Goal: Transaction & Acquisition: Purchase product/service

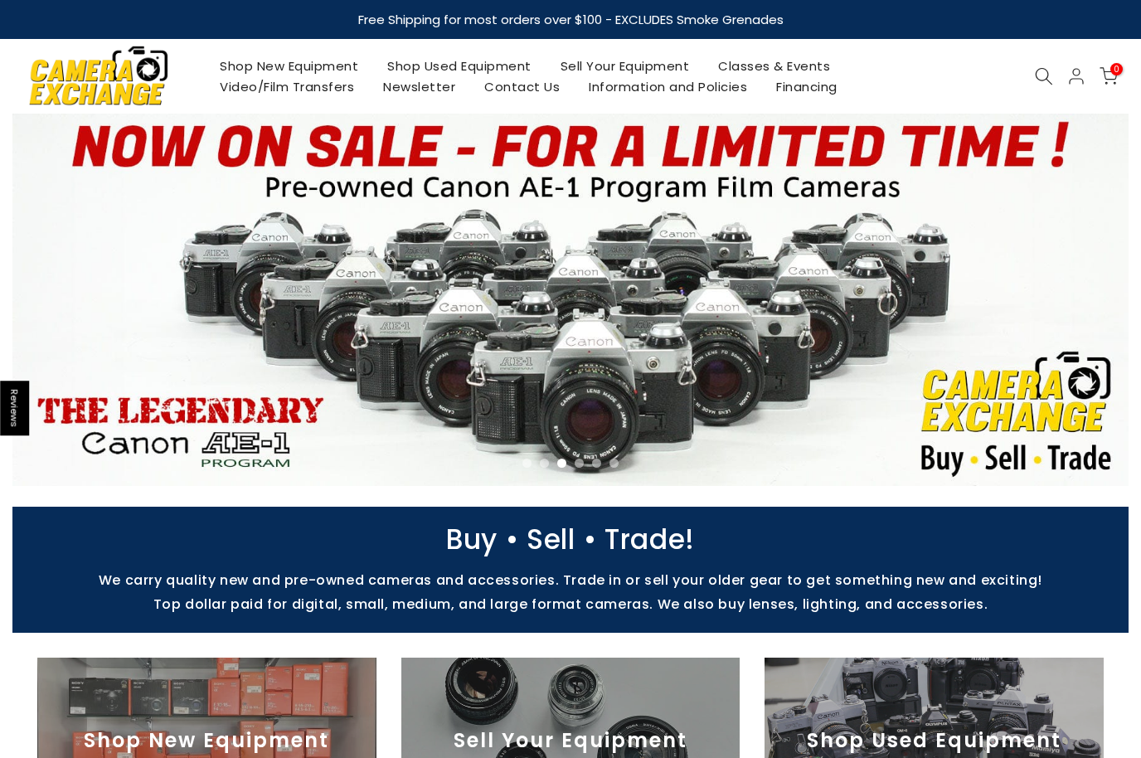
click at [1036, 80] on icon at bounding box center [1044, 76] width 18 height 18
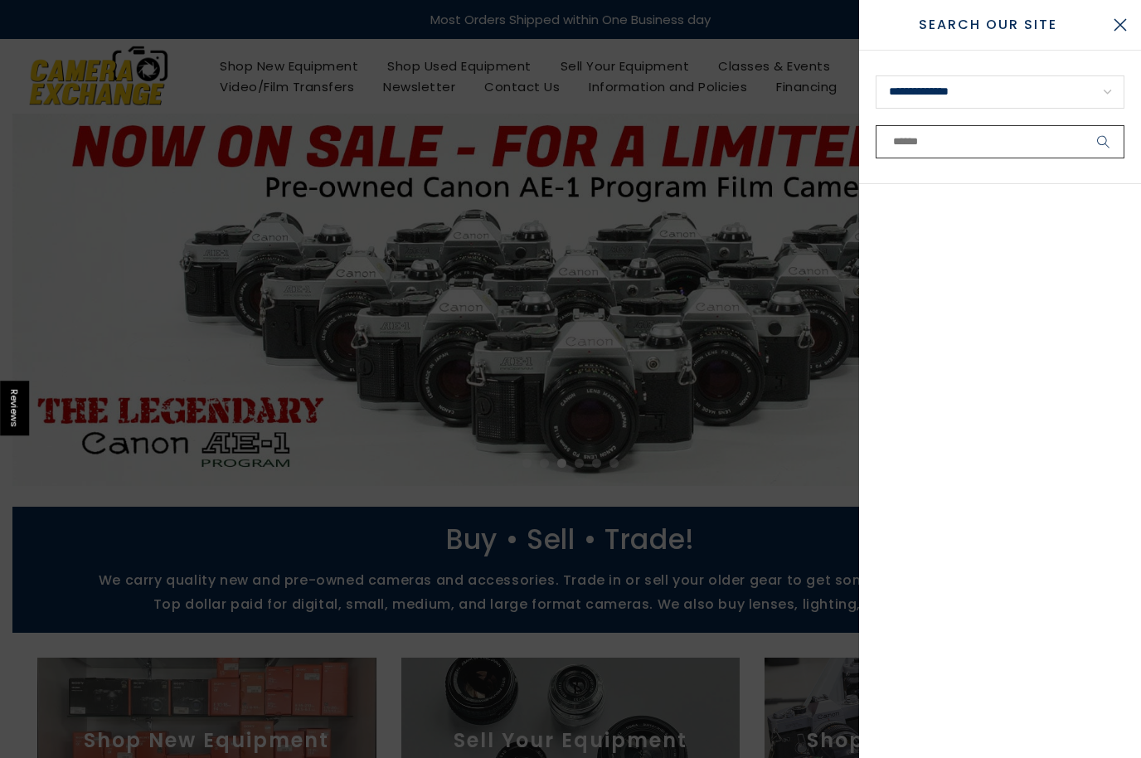
click at [982, 148] on input "text" at bounding box center [1000, 141] width 249 height 33
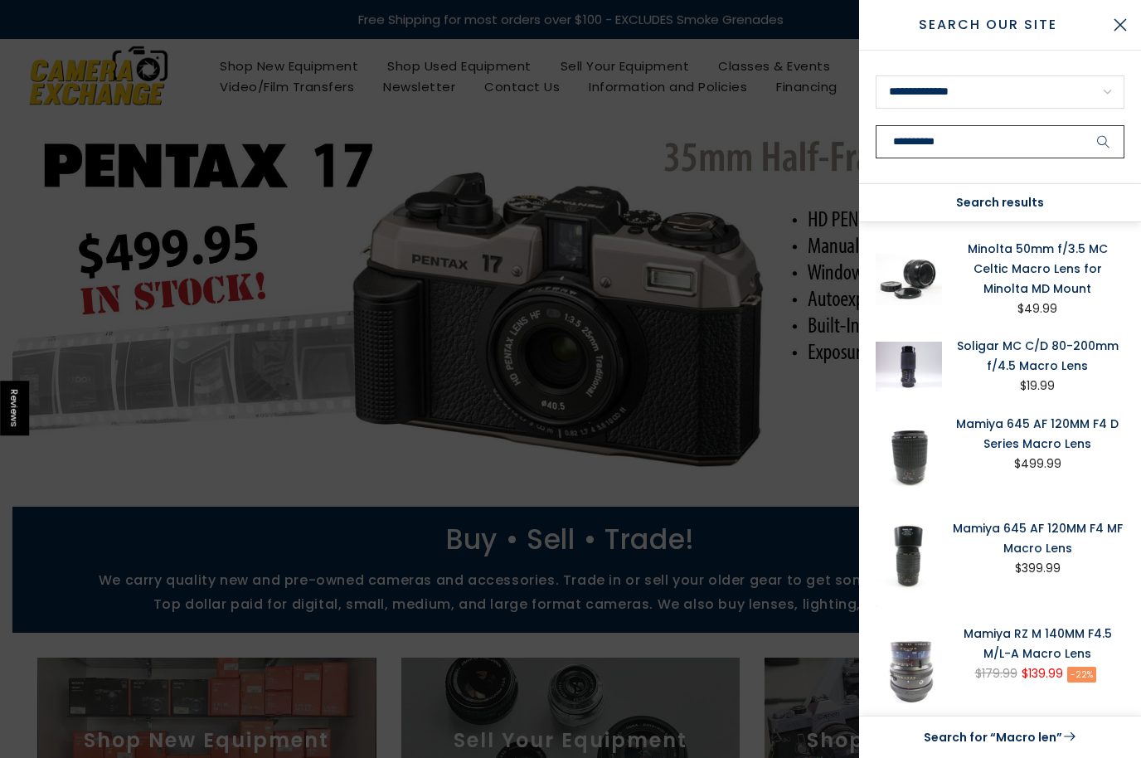
type input "**********"
click at [1104, 142] on button "submit" at bounding box center [1103, 141] width 41 height 33
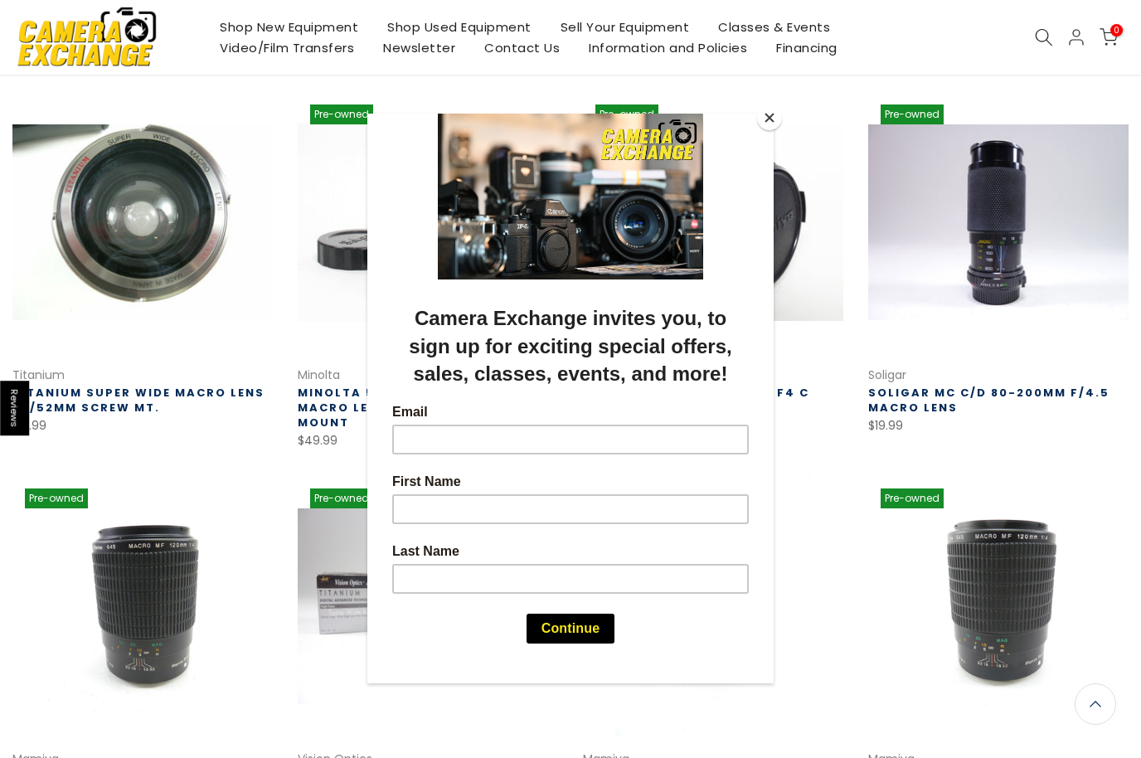
scroll to position [260, 0]
click at [764, 127] on button "Close" at bounding box center [769, 117] width 25 height 25
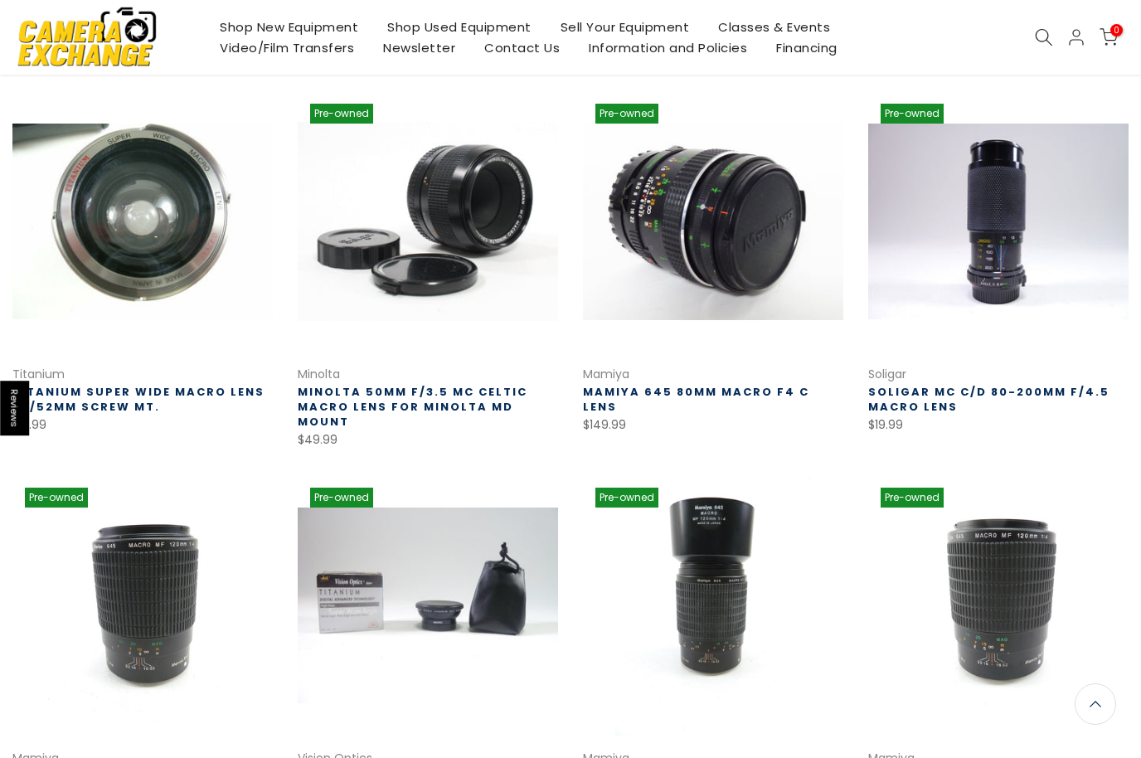
click at [890, 246] on link at bounding box center [998, 221] width 260 height 260
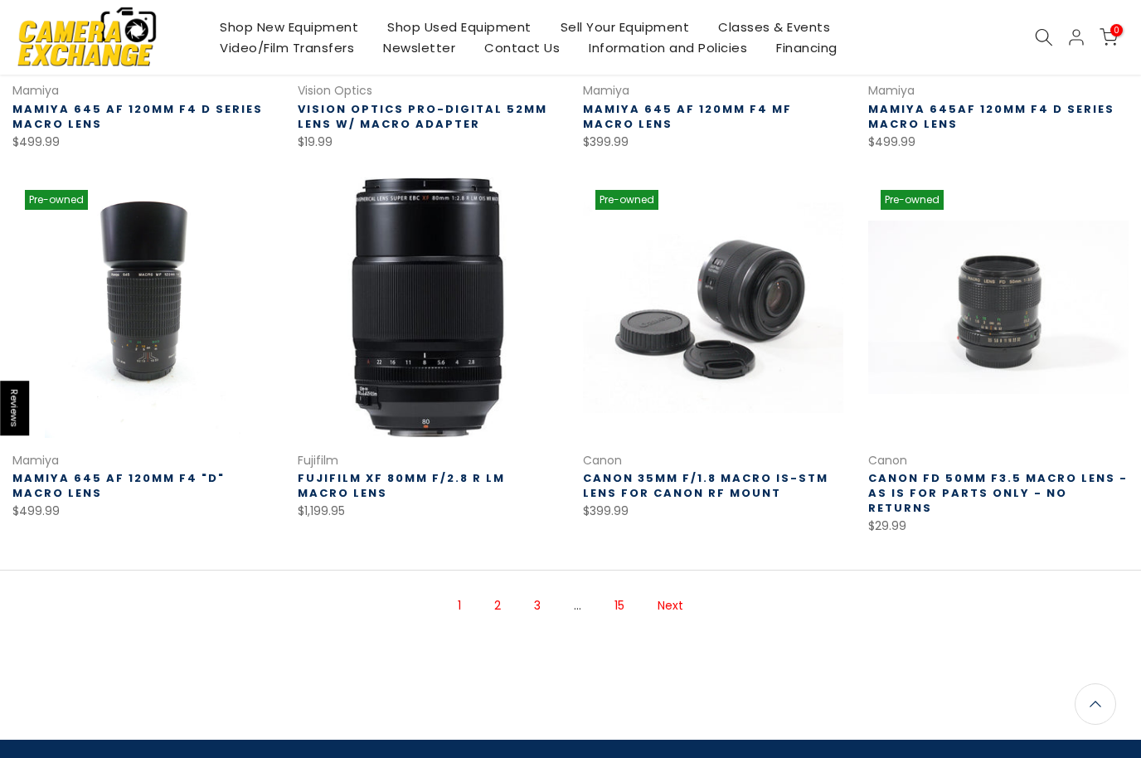
scroll to position [924, 0]
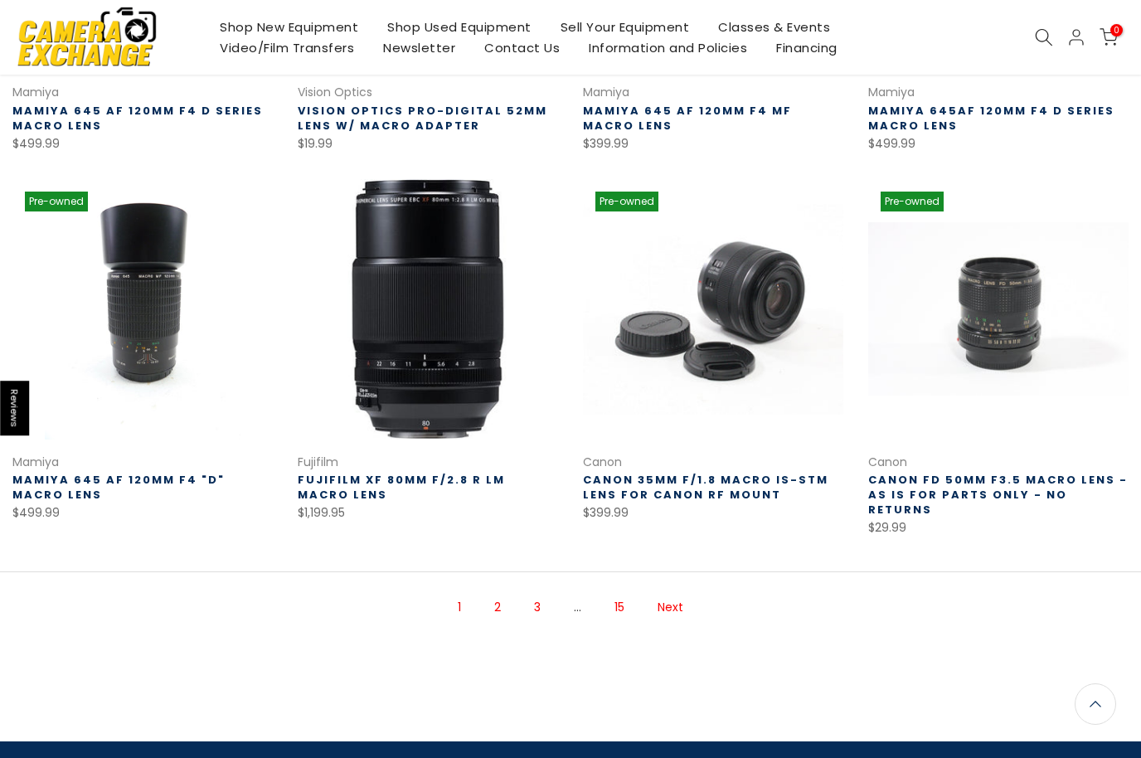
click at [672, 593] on link "Next" at bounding box center [670, 607] width 42 height 29
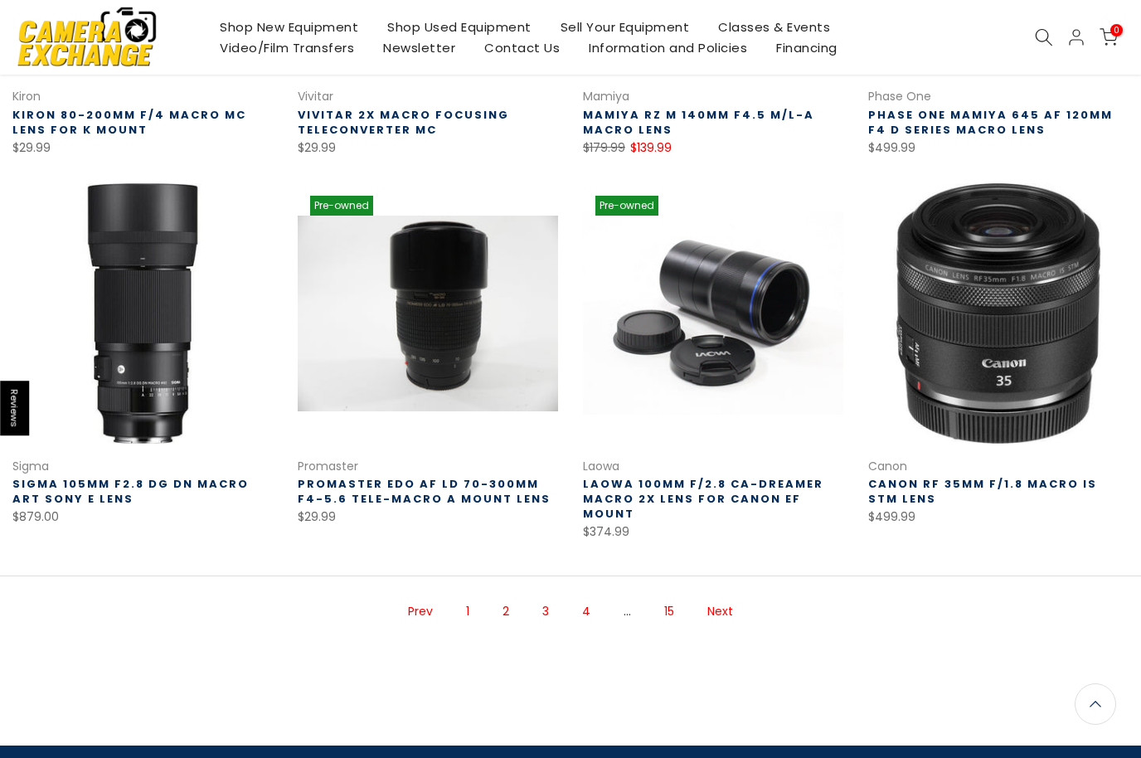
scroll to position [910, 0]
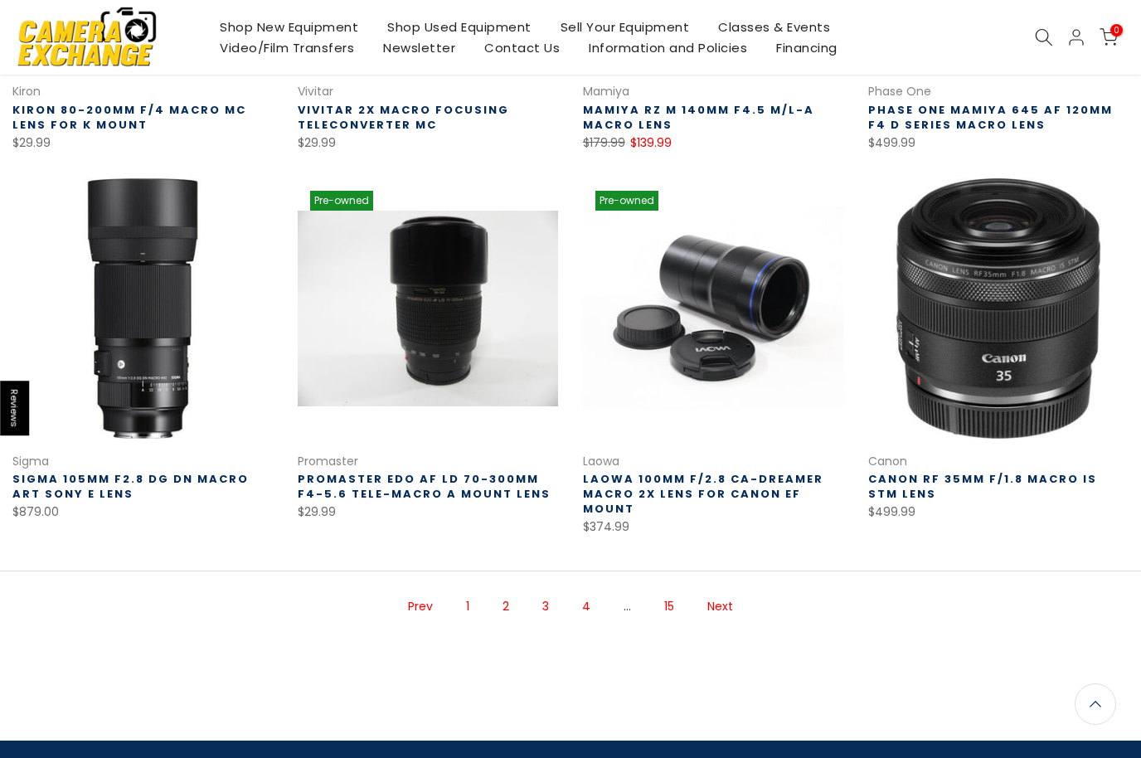
click at [718, 600] on link "Next" at bounding box center [720, 606] width 42 height 29
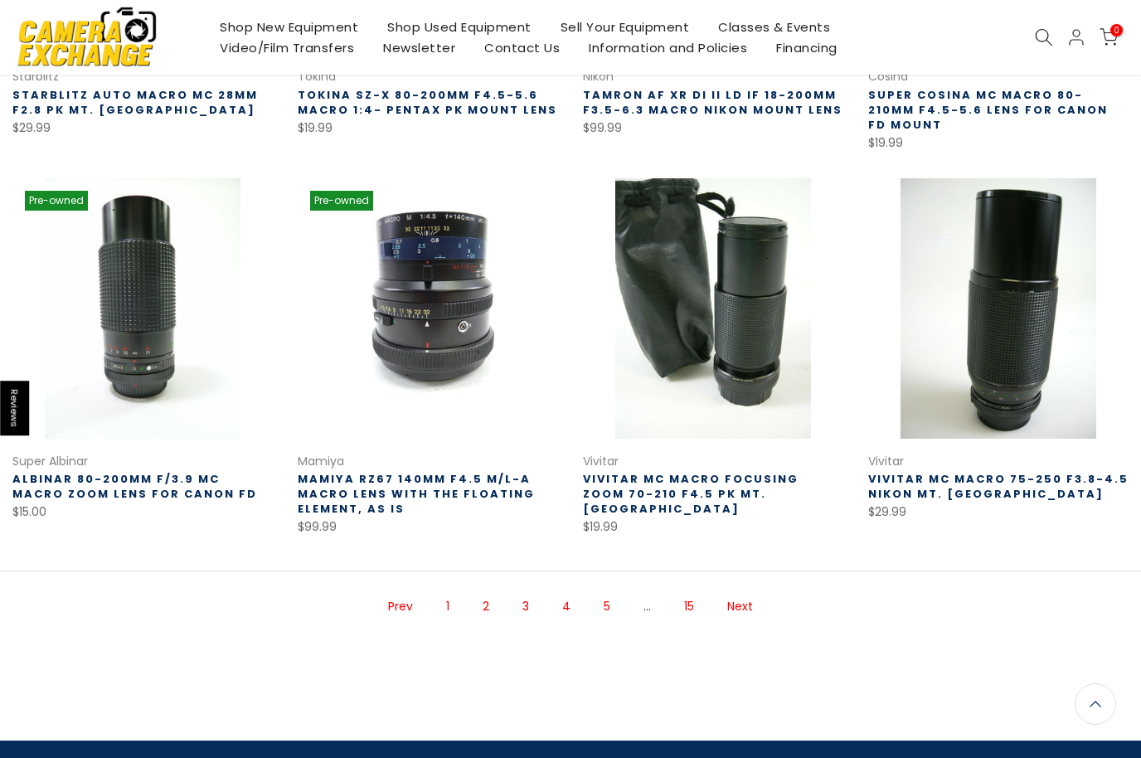
scroll to position [934, 0]
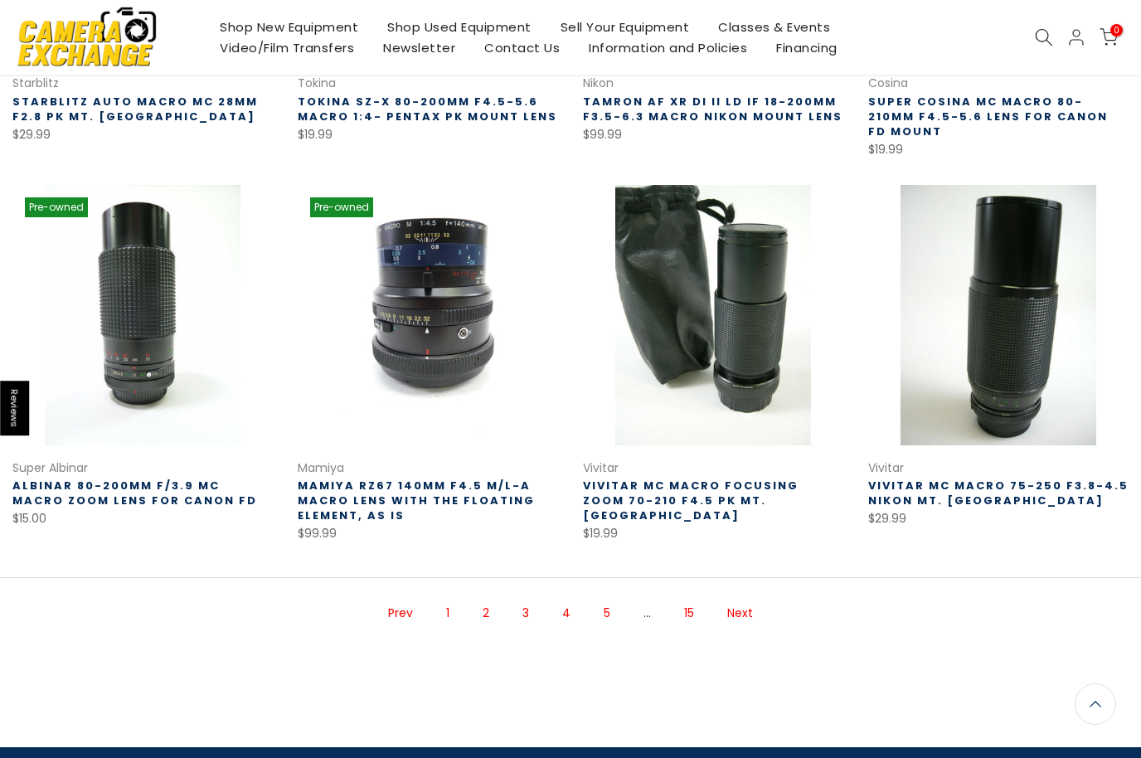
click at [728, 599] on link "Next" at bounding box center [740, 613] width 42 height 29
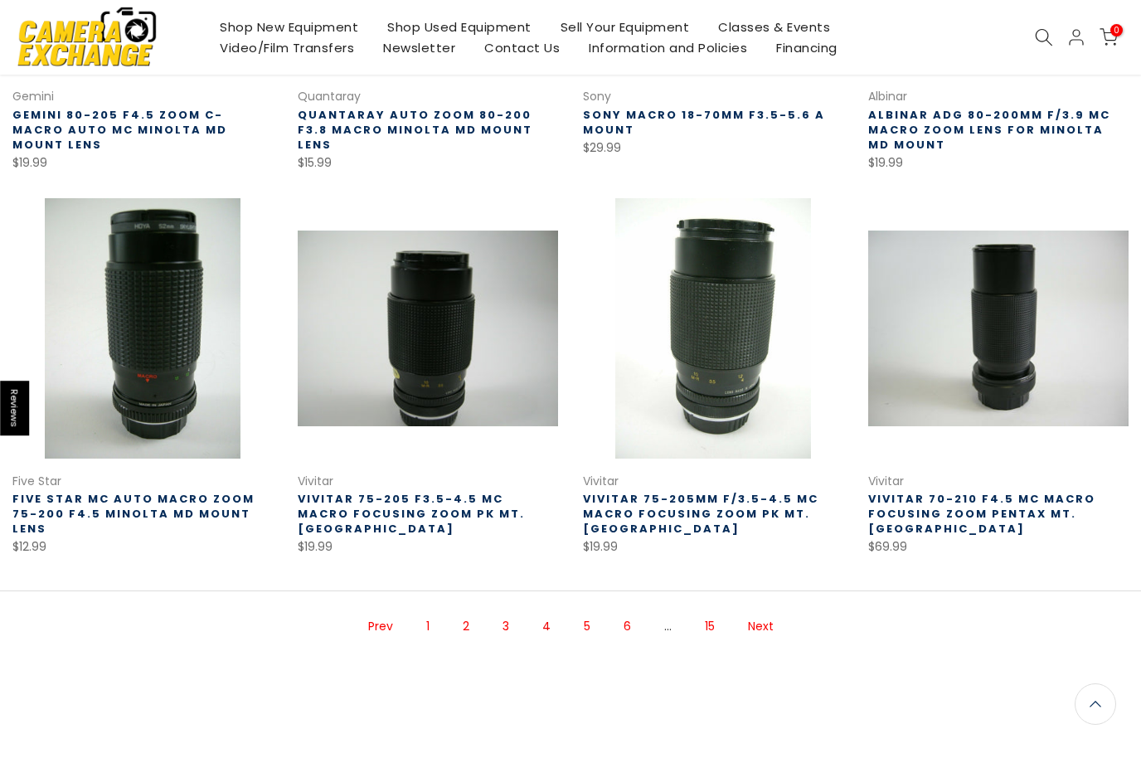
scroll to position [939, 0]
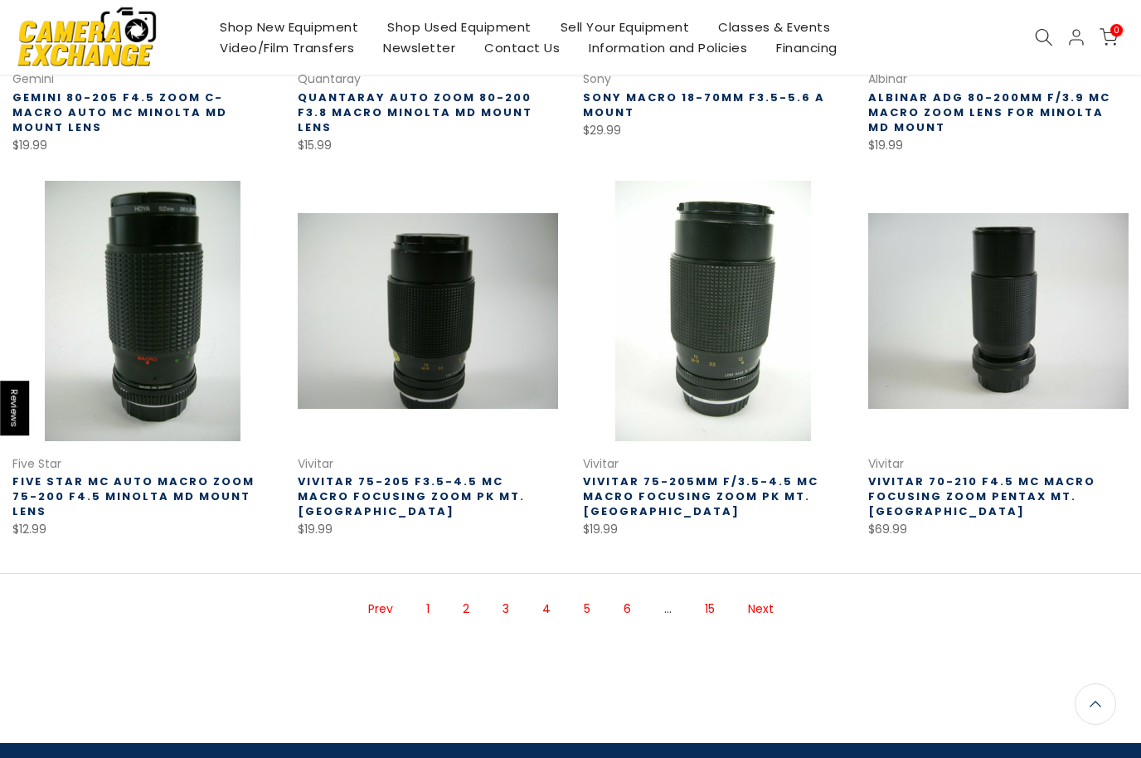
click at [758, 594] on link "Next" at bounding box center [761, 608] width 42 height 29
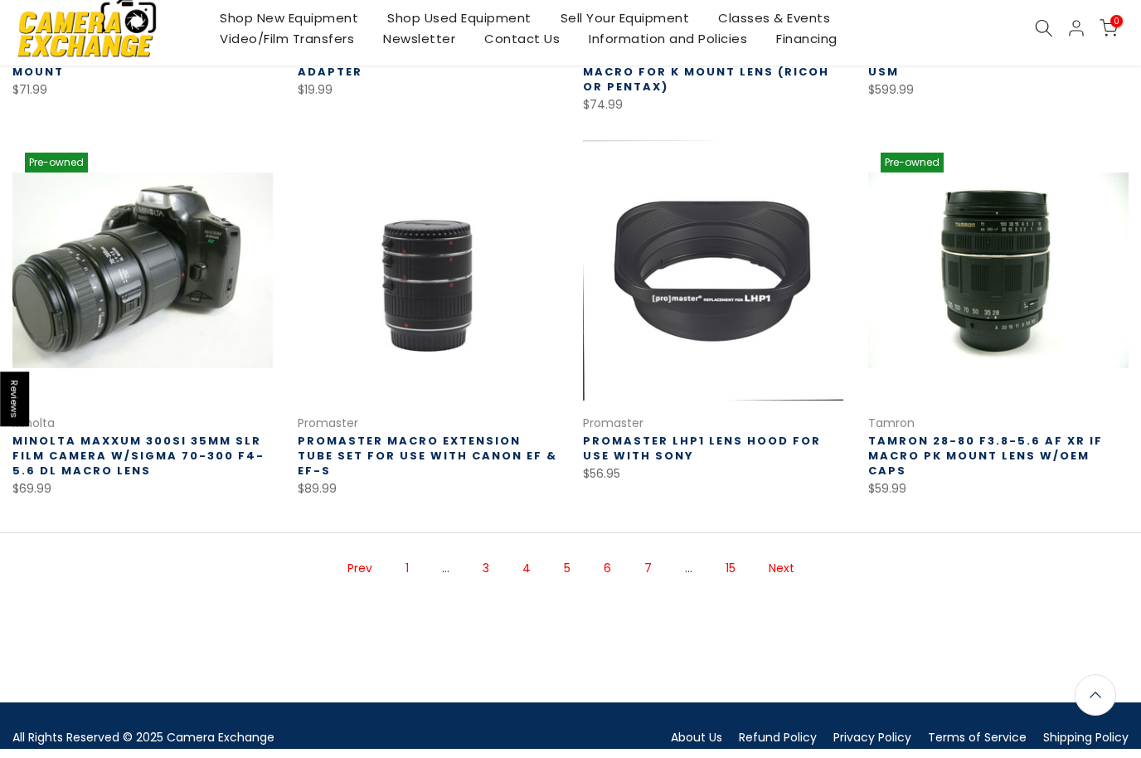
scroll to position [968, 0]
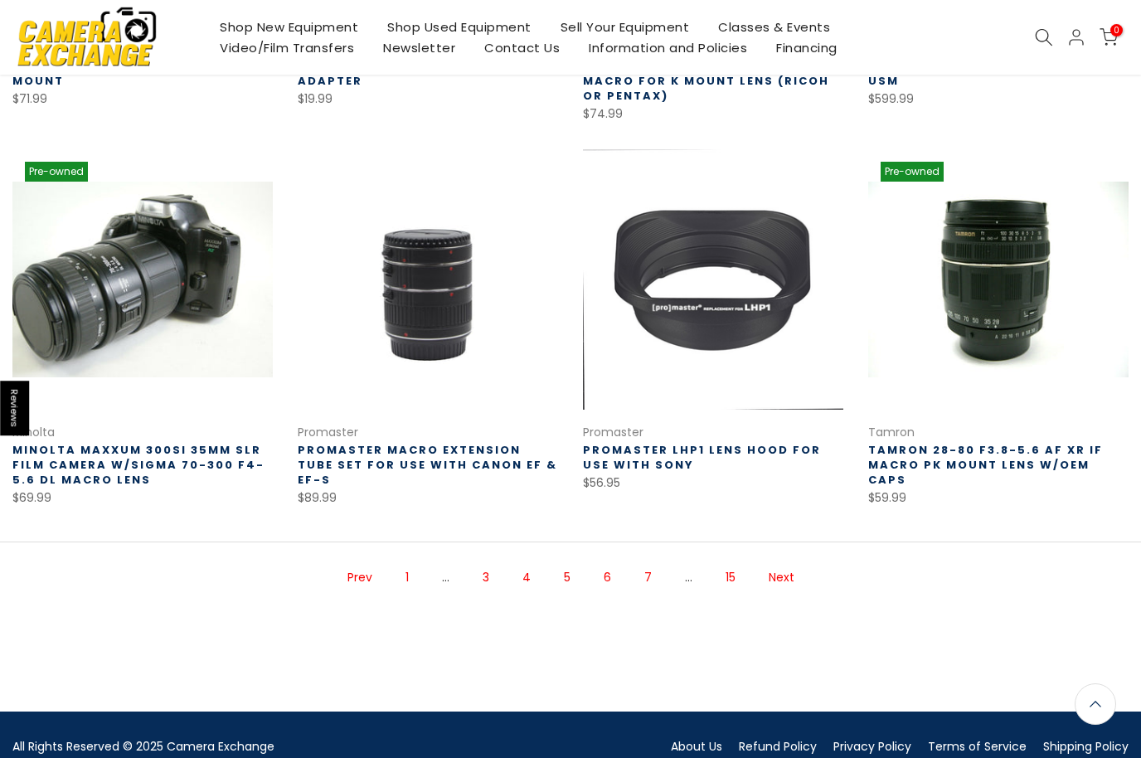
click at [771, 577] on link "Next" at bounding box center [781, 577] width 42 height 29
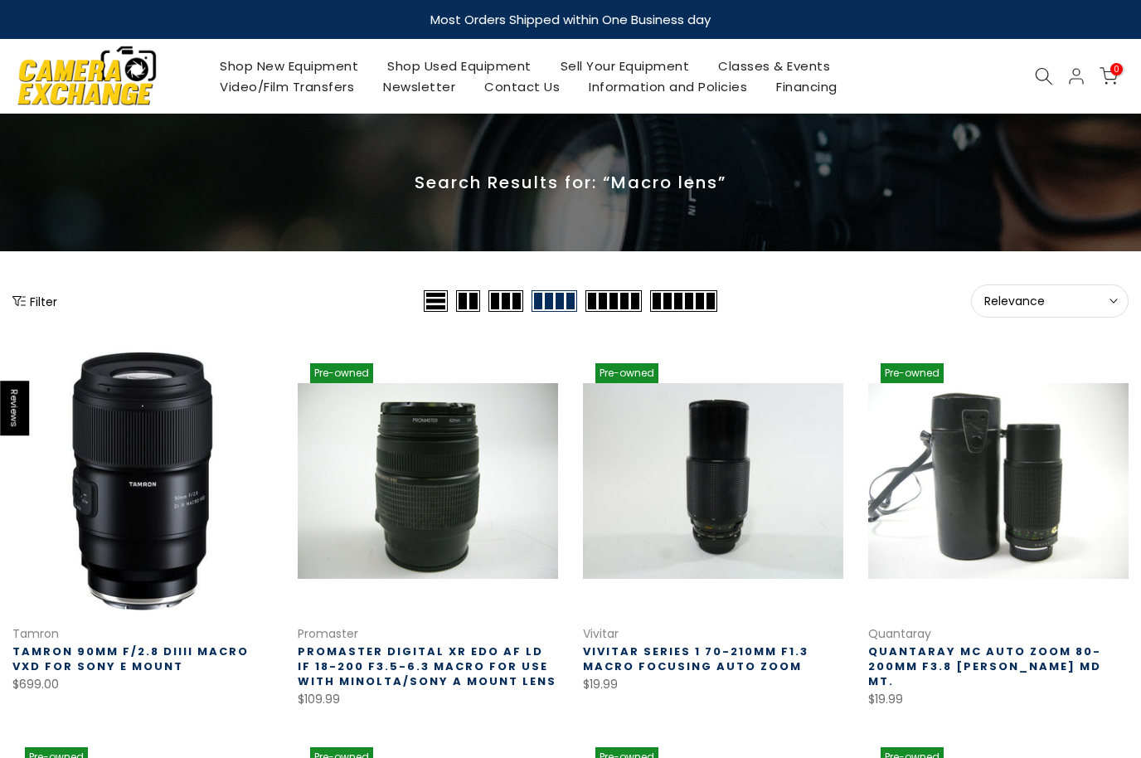
click at [1037, 78] on use at bounding box center [1044, 76] width 17 height 17
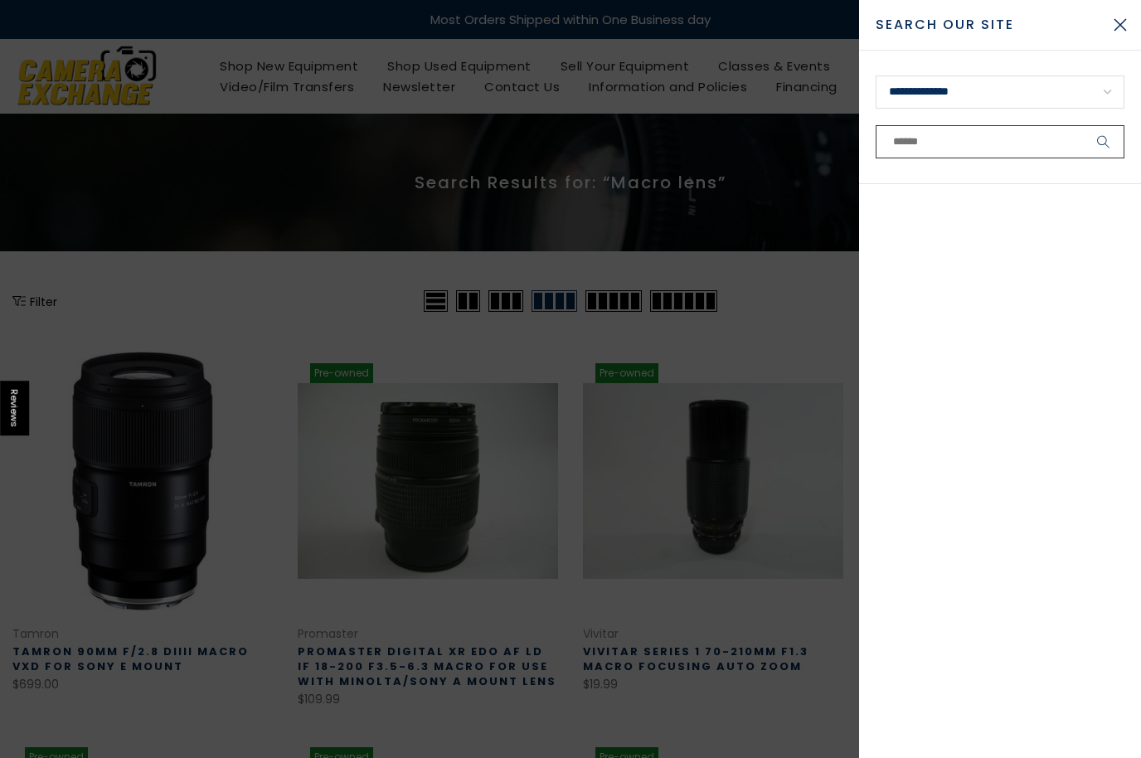
click at [959, 146] on input "text" at bounding box center [1000, 141] width 249 height 33
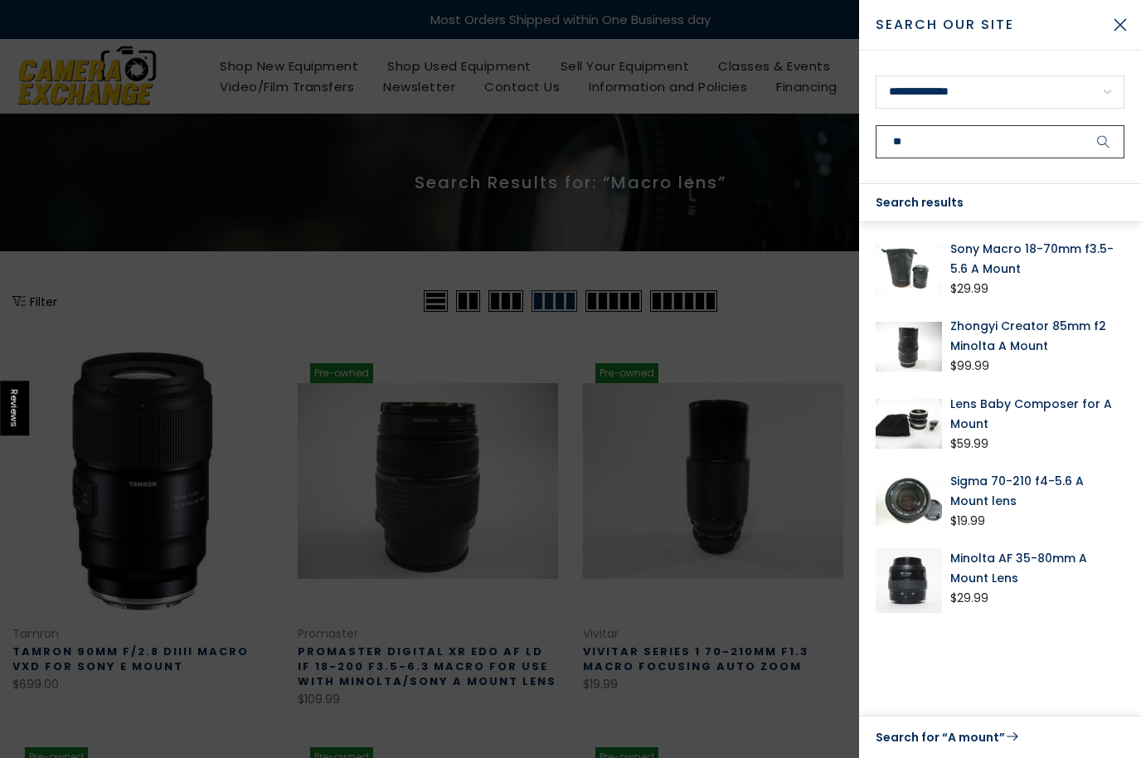
type input "*"
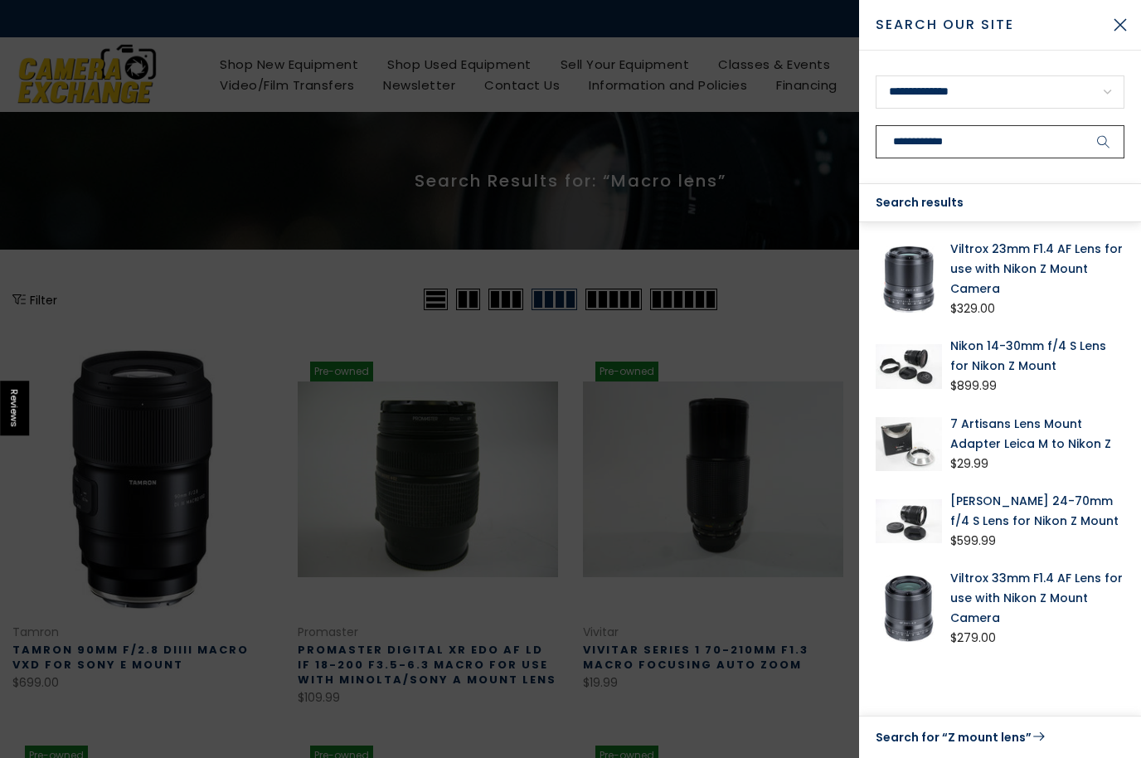
type input "**********"
click at [1104, 142] on button "submit" at bounding box center [1103, 141] width 41 height 33
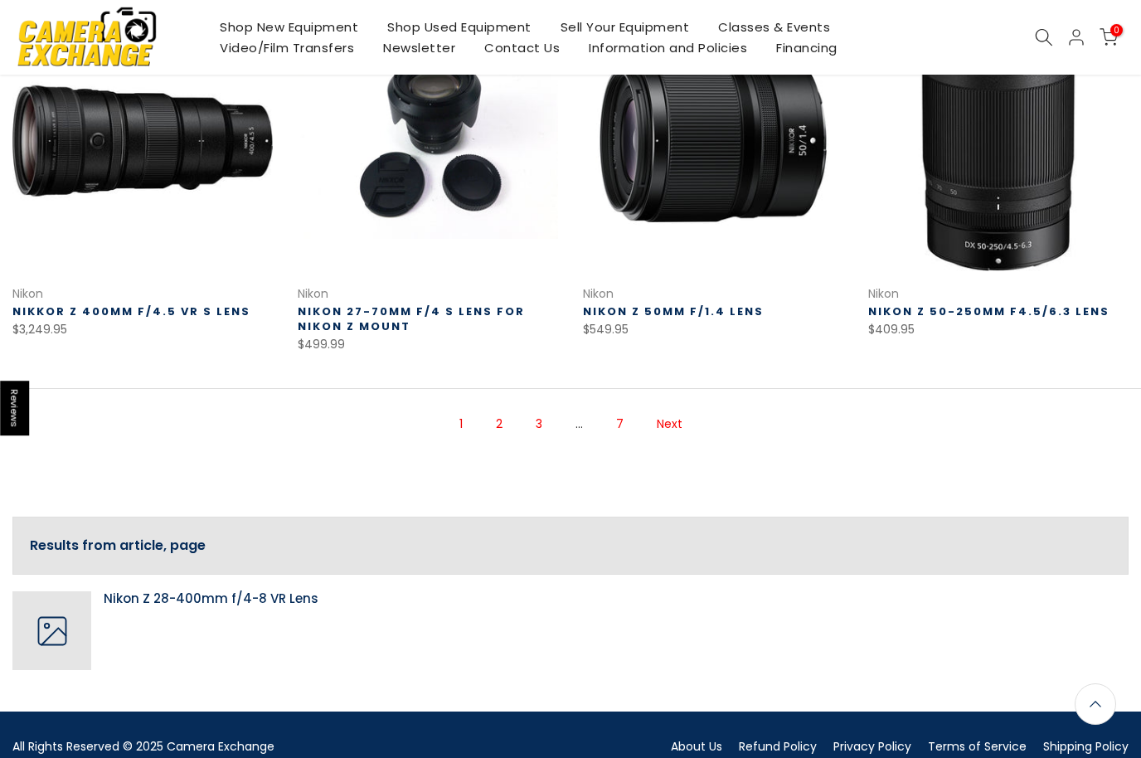
scroll to position [1077, 0]
click at [667, 419] on link "Next" at bounding box center [669, 424] width 42 height 29
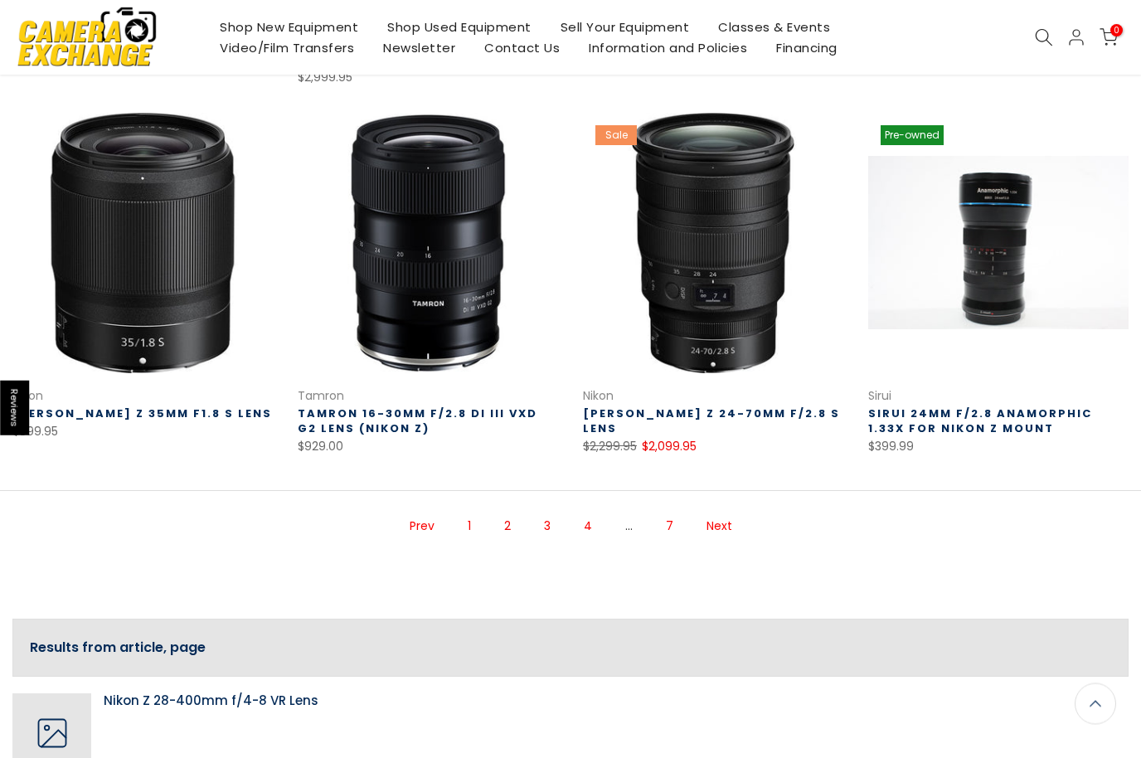
scroll to position [993, 0]
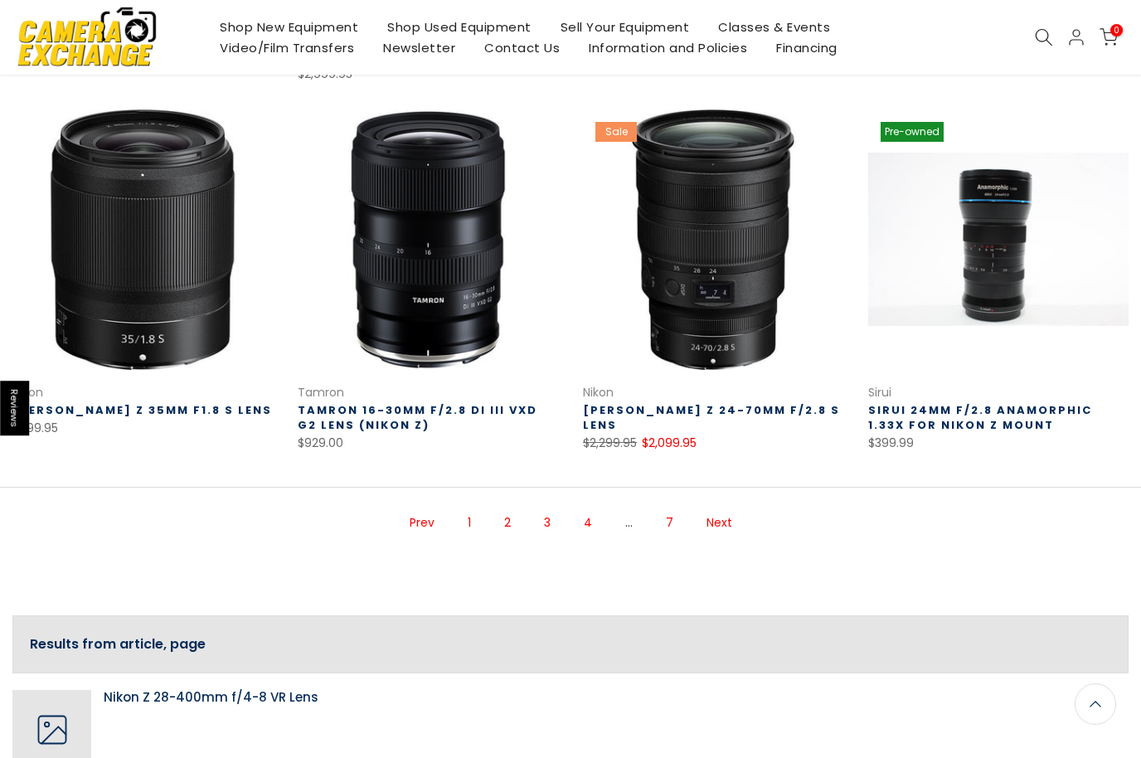
click at [723, 508] on link "Next" at bounding box center [719, 522] width 42 height 29
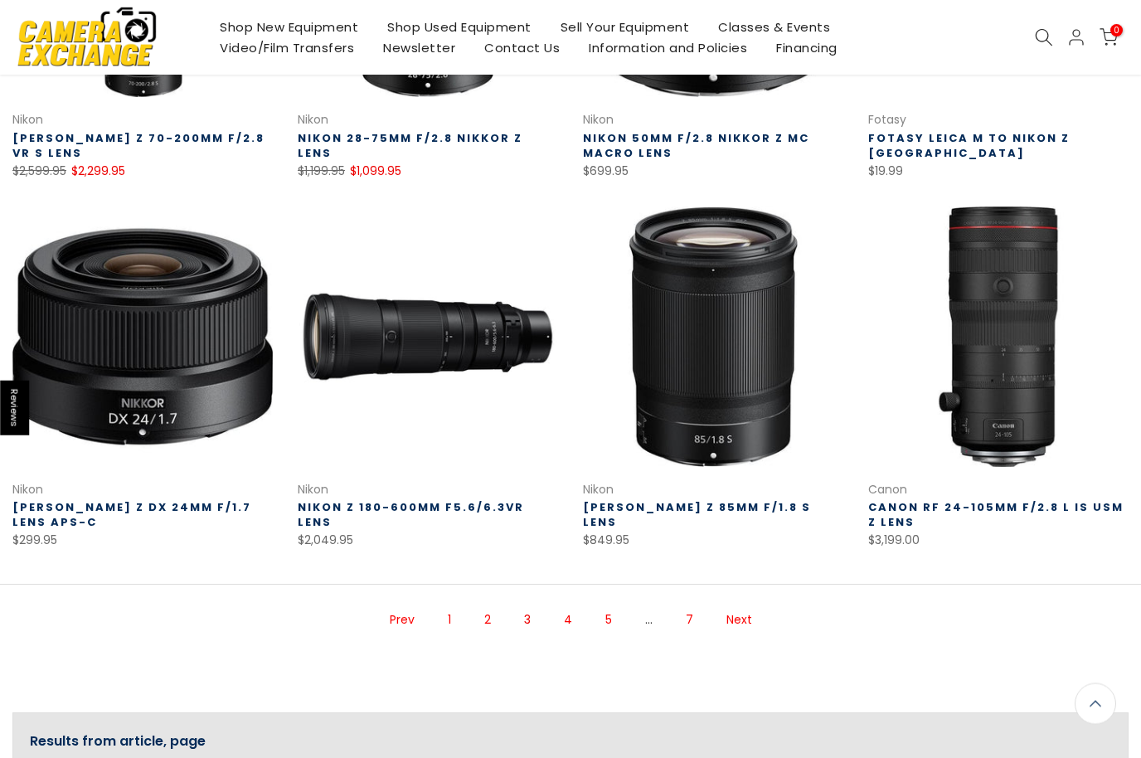
scroll to position [898, 0]
click at [725, 627] on link "Next" at bounding box center [739, 619] width 42 height 29
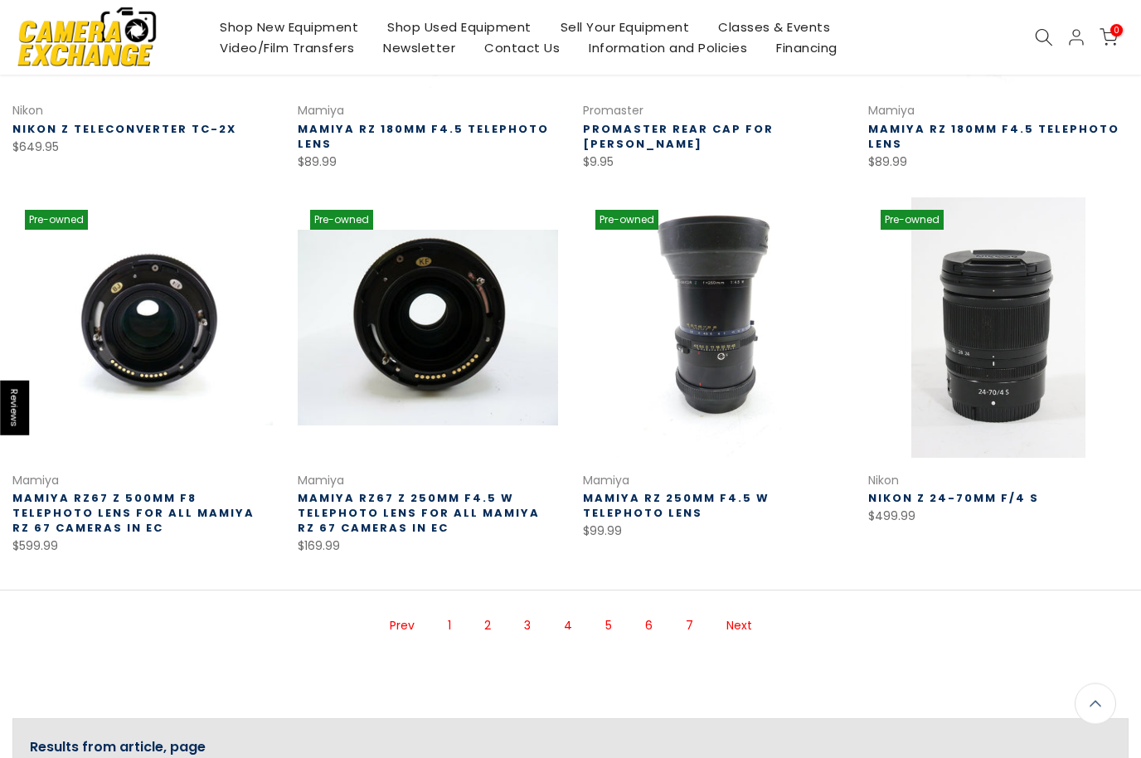
scroll to position [891, 0]
click at [740, 623] on link "Next" at bounding box center [739, 626] width 42 height 29
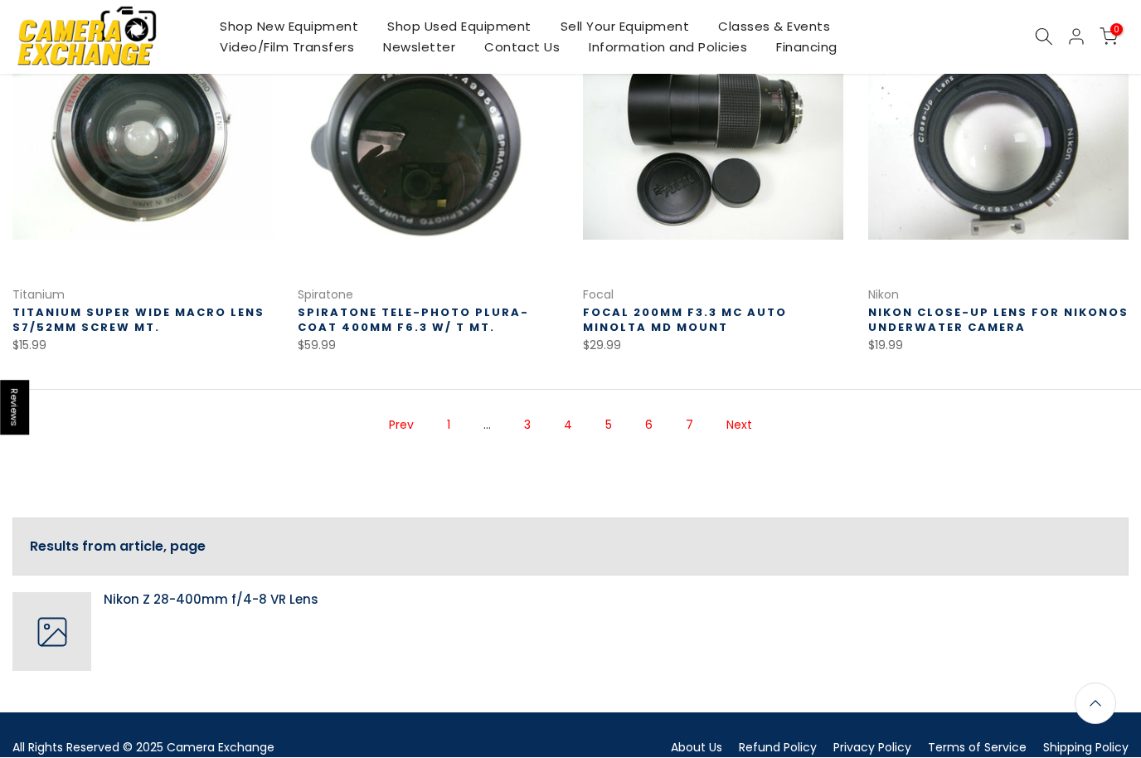
scroll to position [1108, 0]
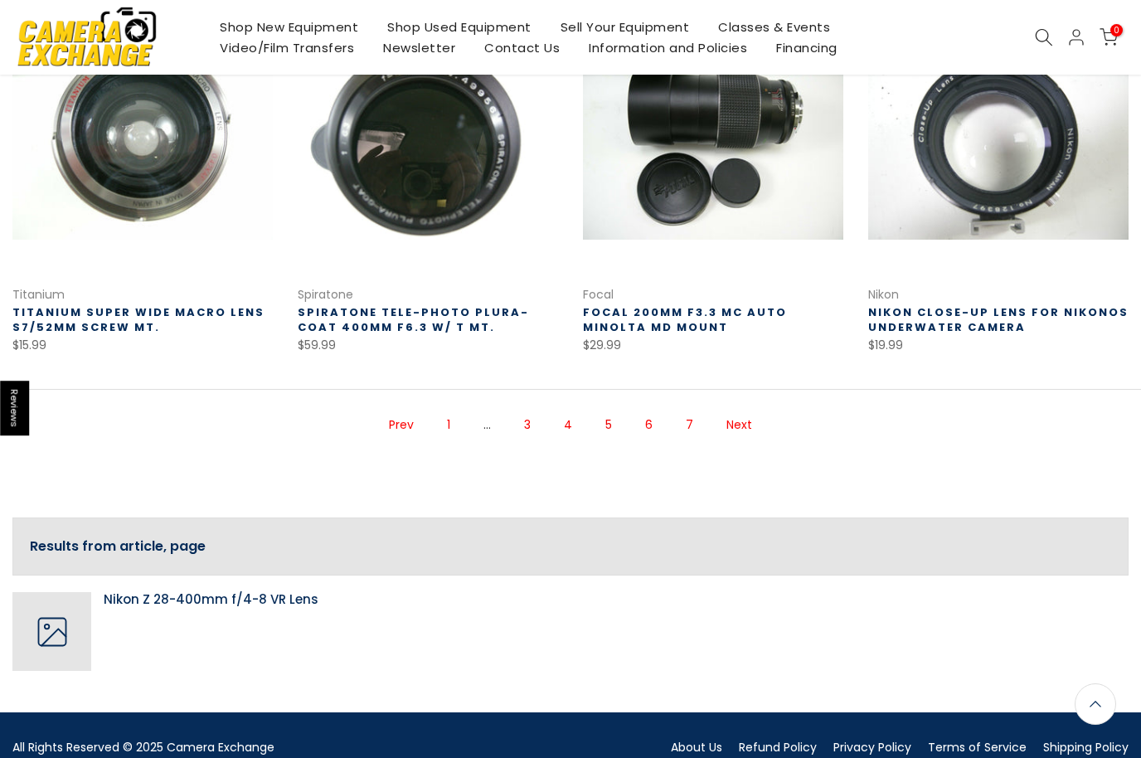
click at [724, 438] on link "Next" at bounding box center [739, 424] width 42 height 29
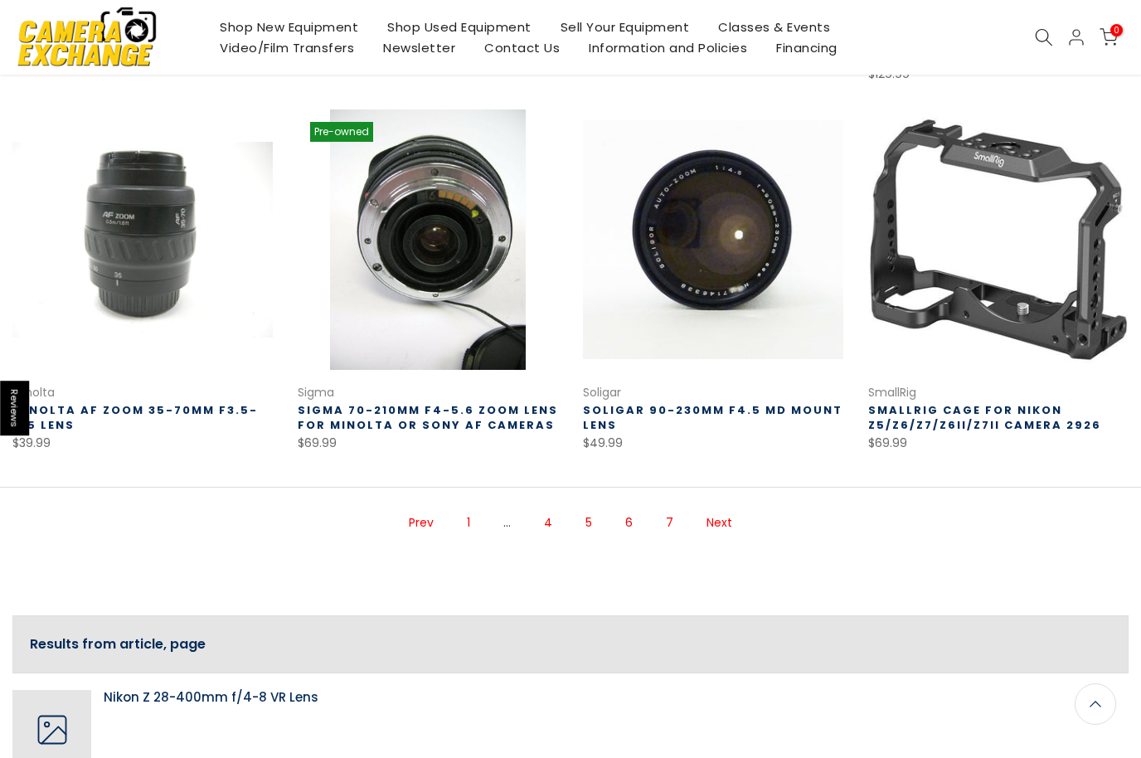
scroll to position [1094, 0]
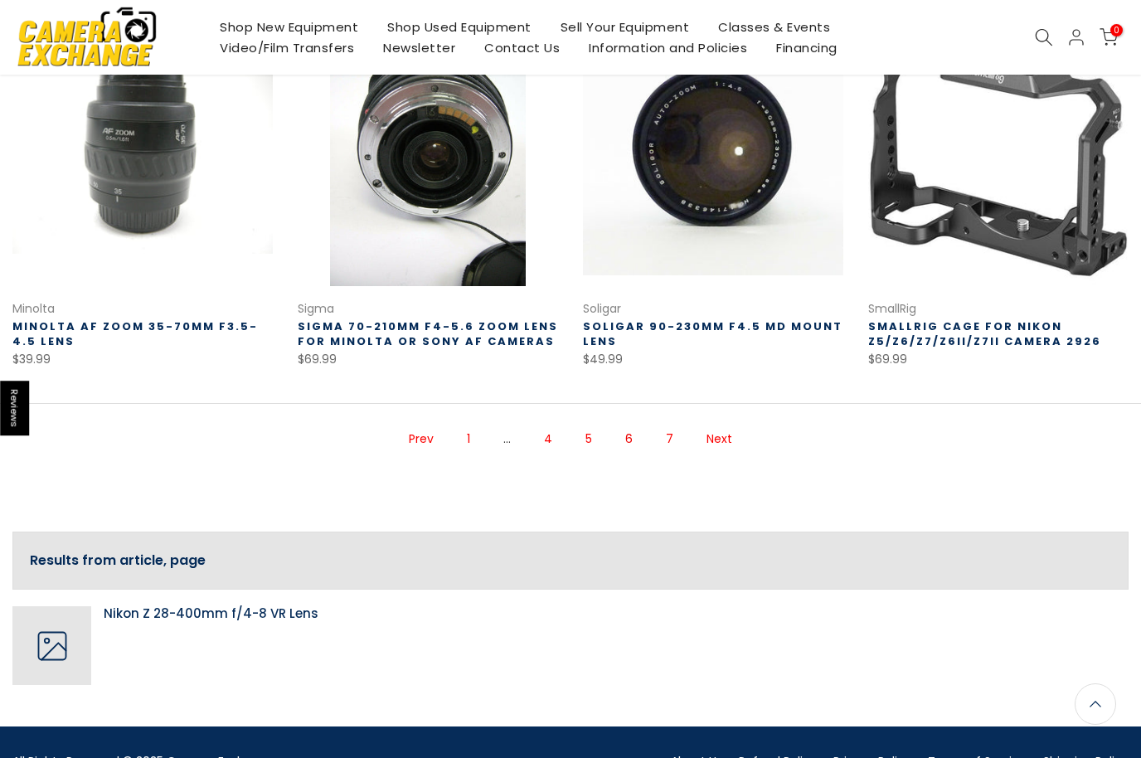
click at [722, 431] on link "Next" at bounding box center [719, 438] width 42 height 29
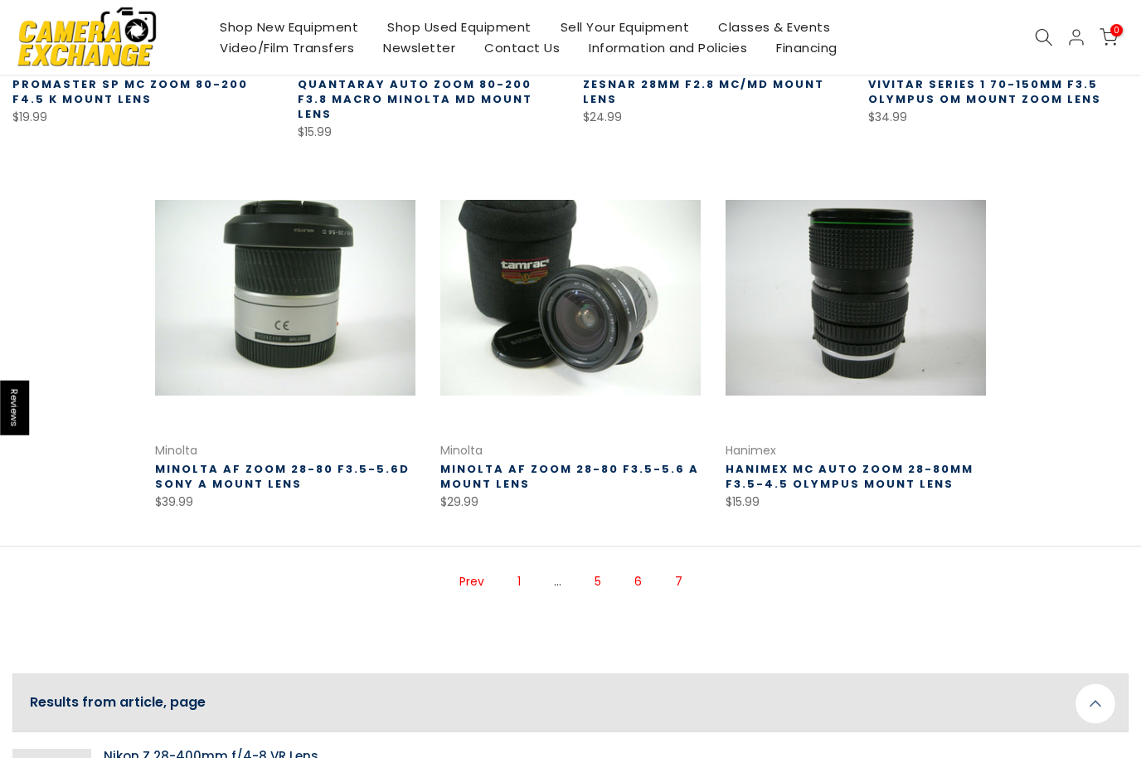
scroll to position [585, 0]
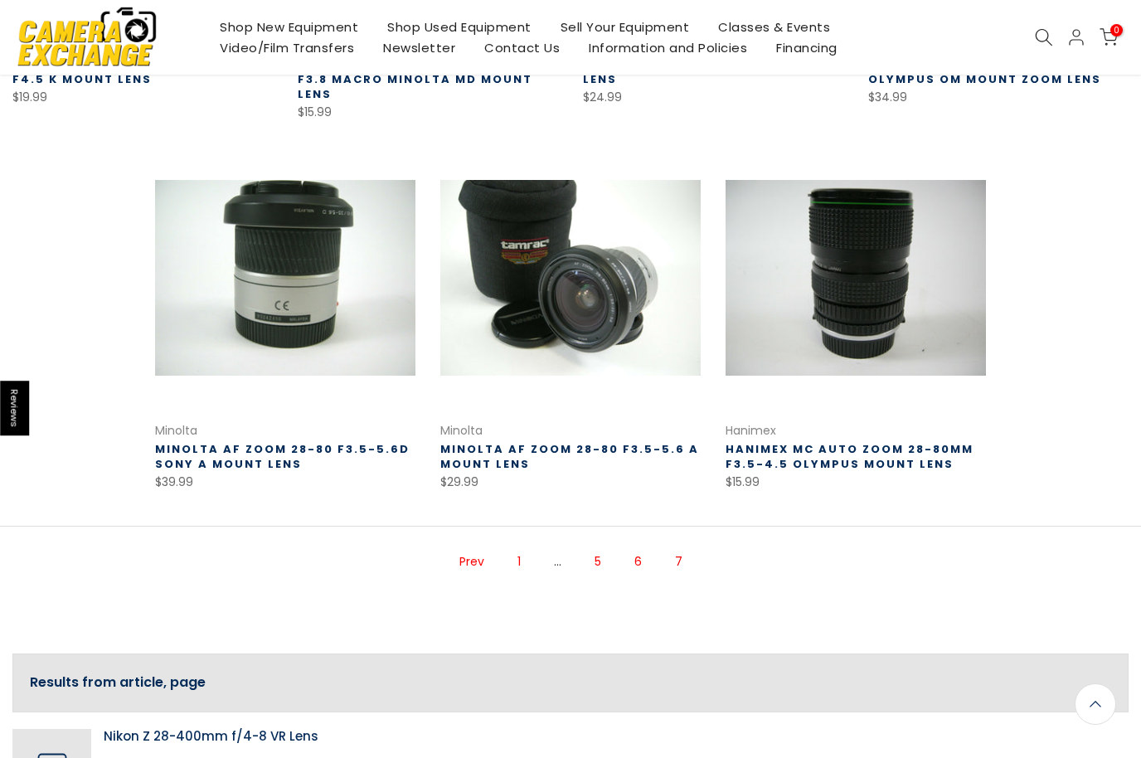
click at [682, 547] on span "7" at bounding box center [679, 561] width 24 height 29
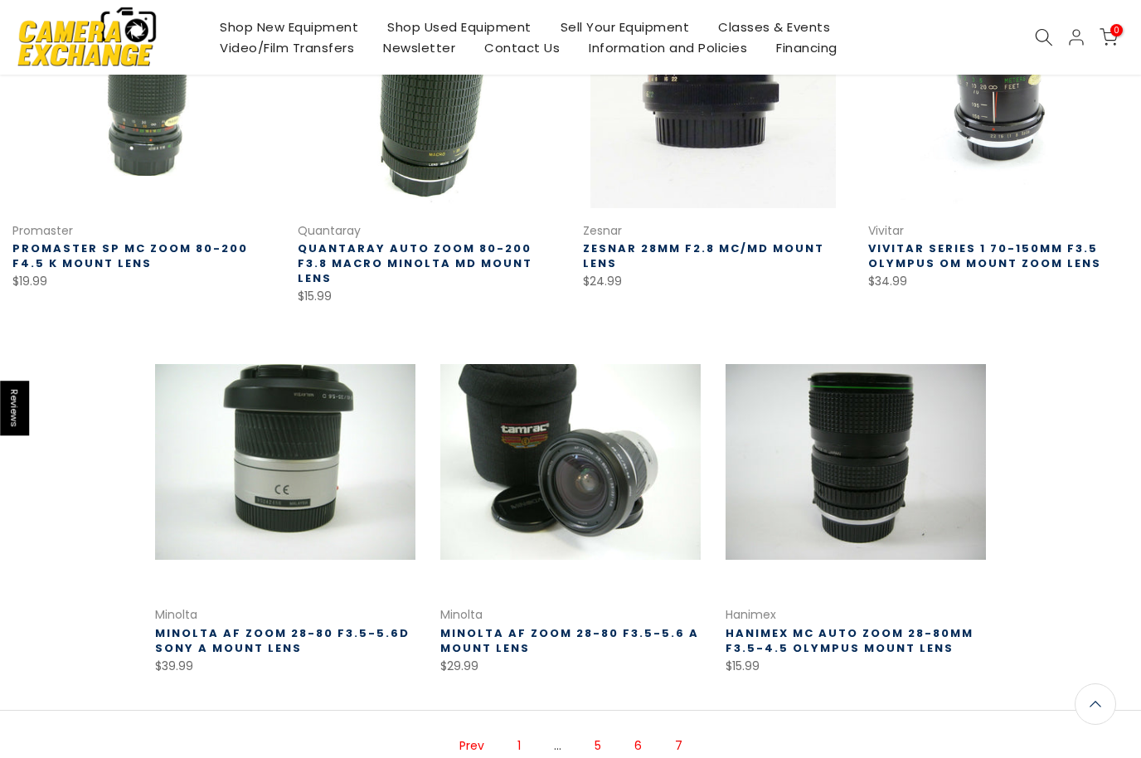
scroll to position [0, 0]
